Goal: Go to known website: Go to known website

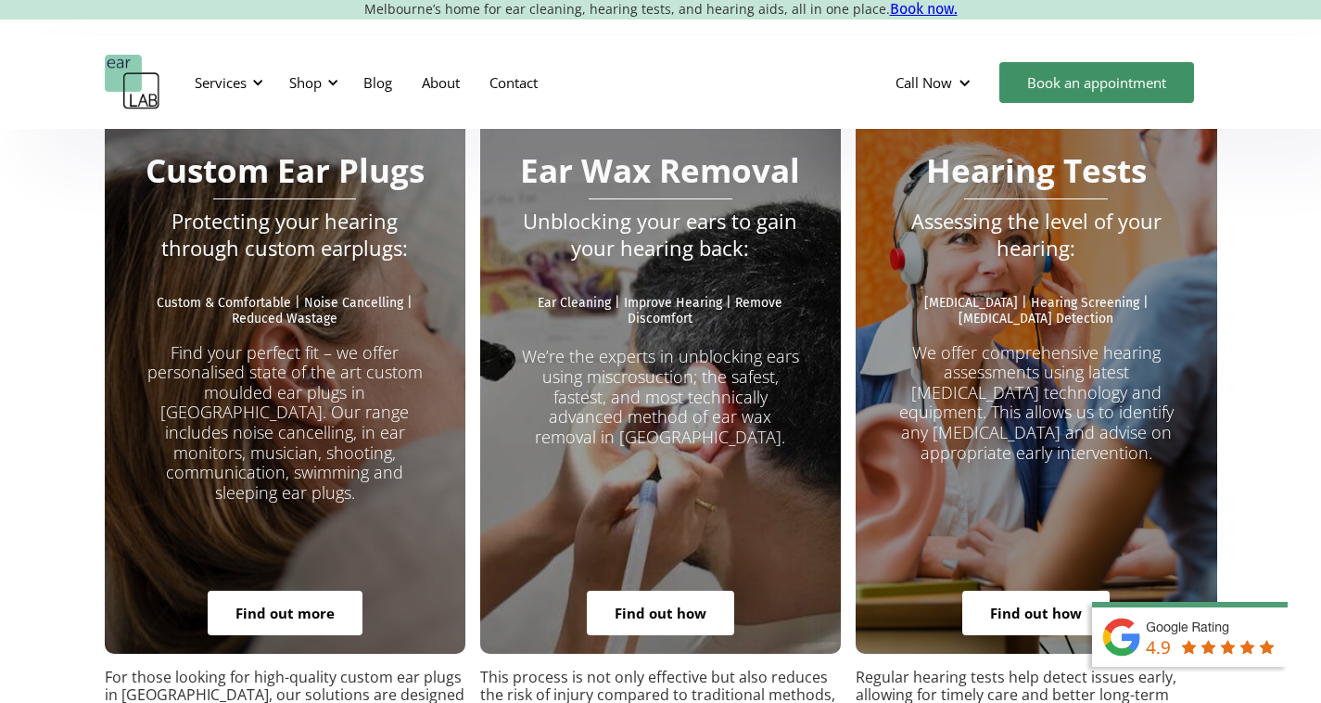
scroll to position [3317, 0]
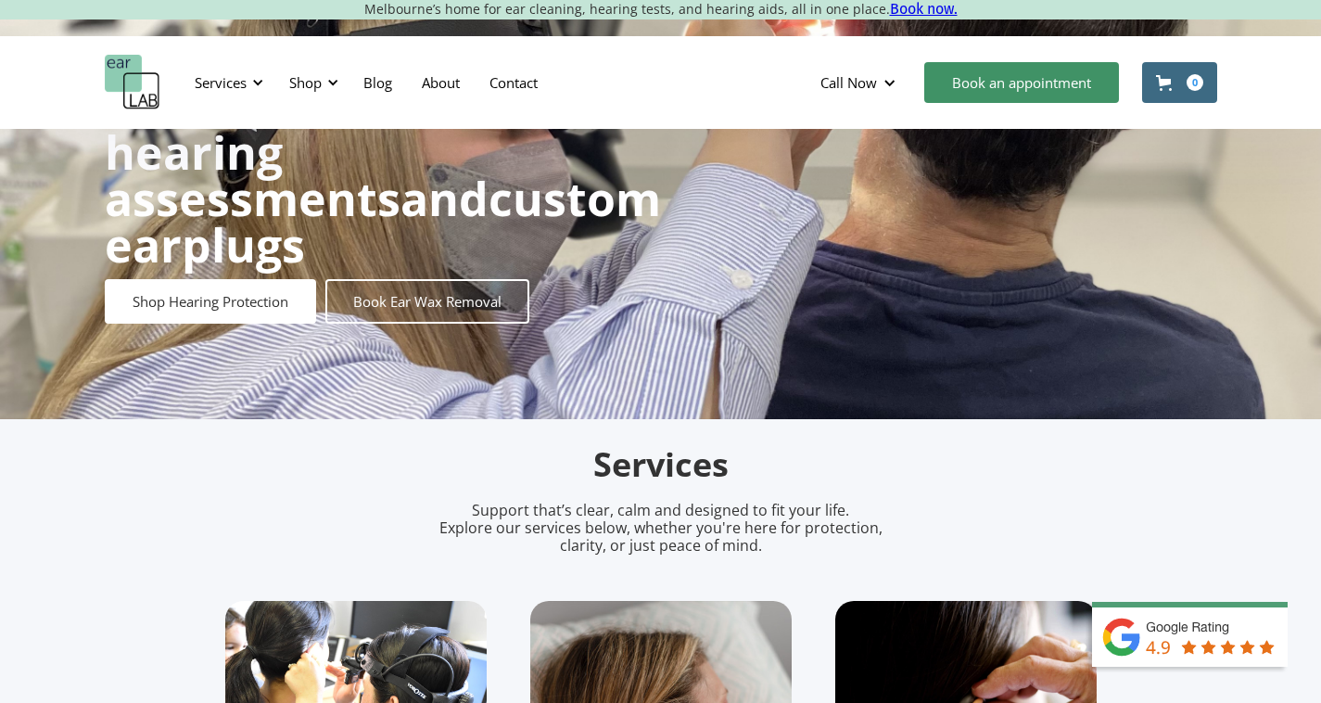
scroll to position [463, 0]
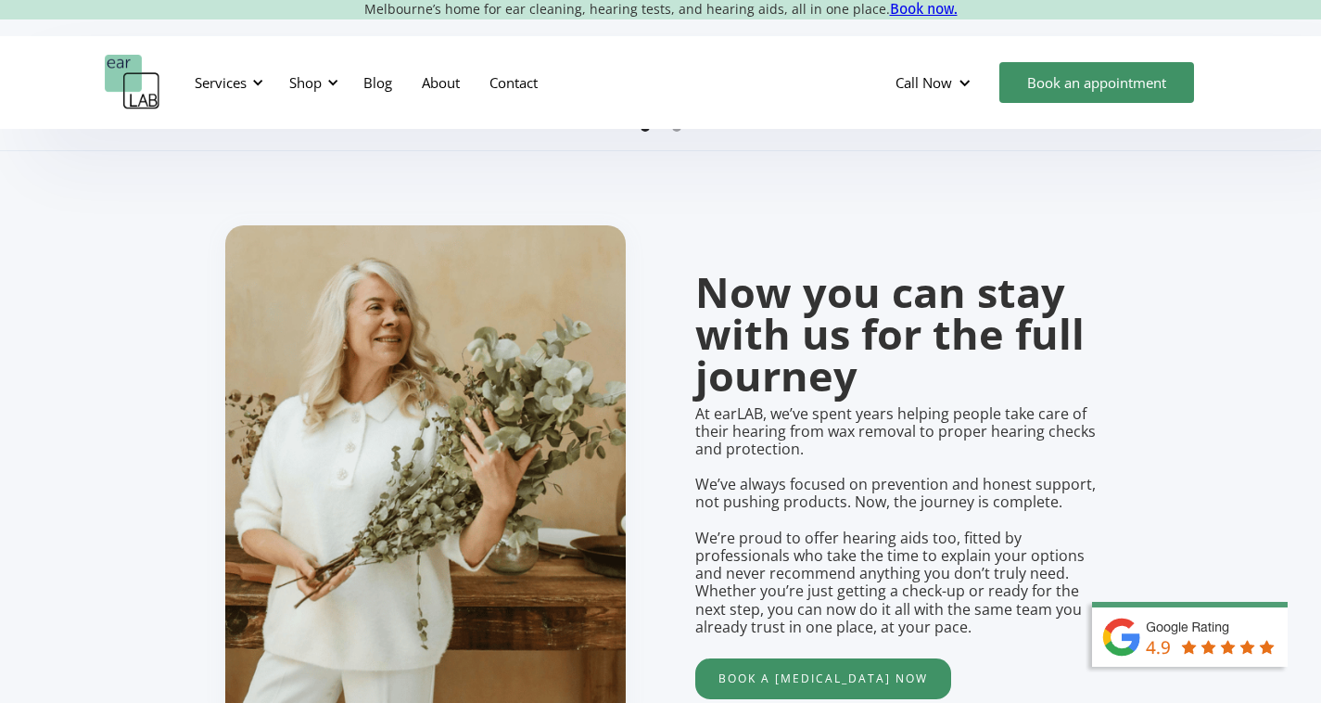
scroll to position [1316, 0]
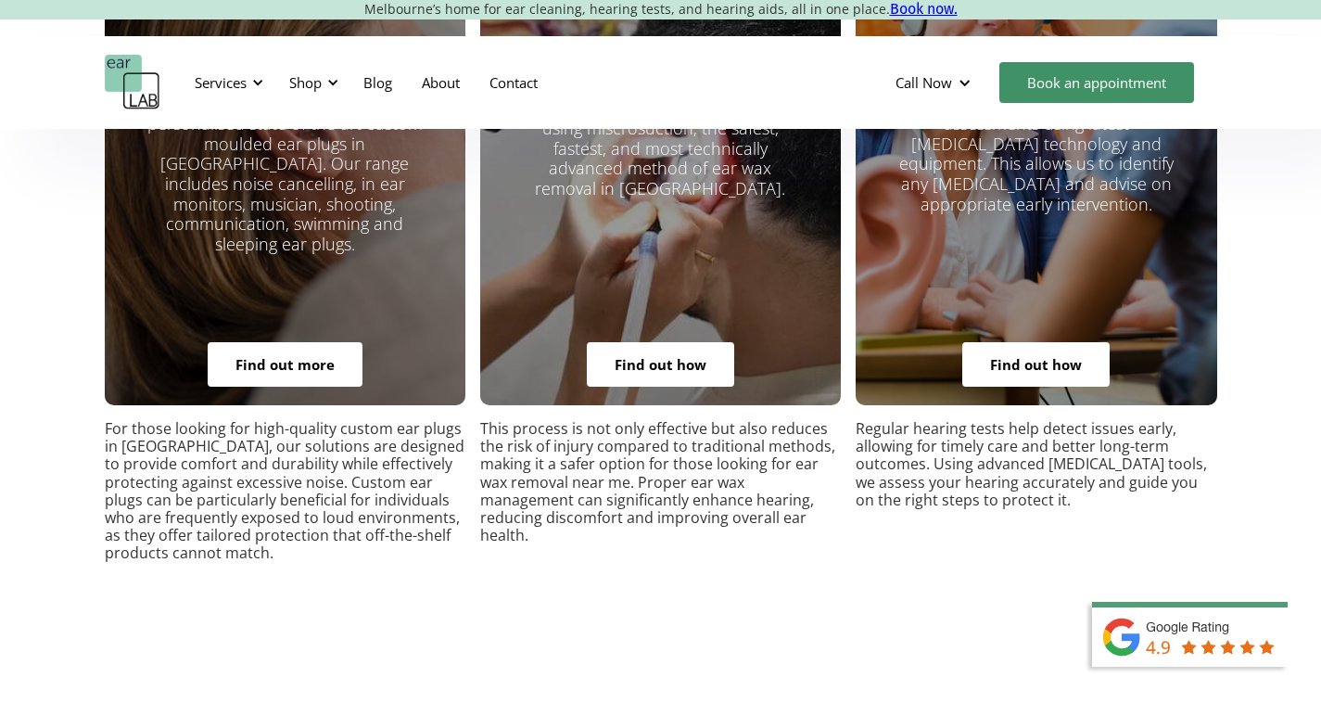
scroll to position [3522, 0]
